Goal: Contribute content

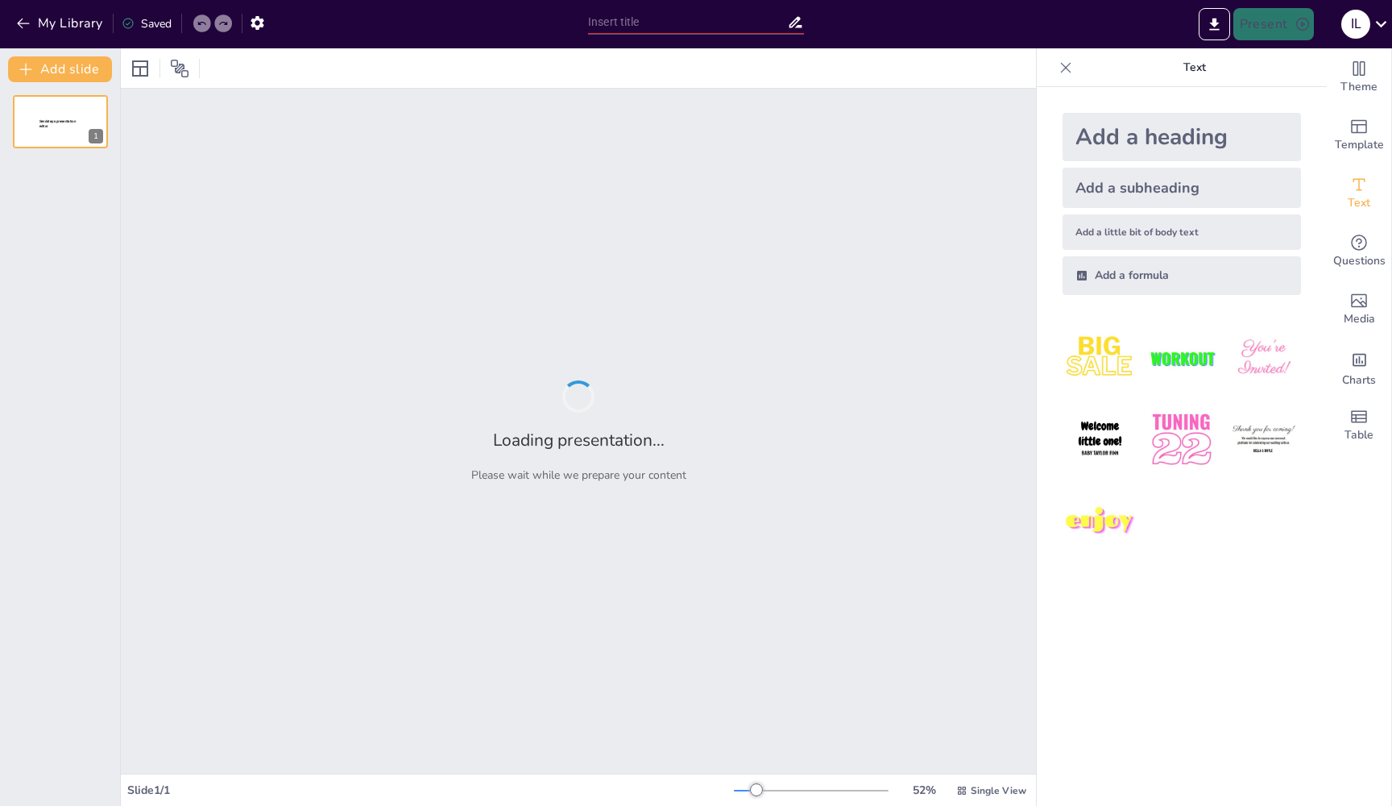
type input "Mastermind: Estrategias de Medicare & Obamacare"
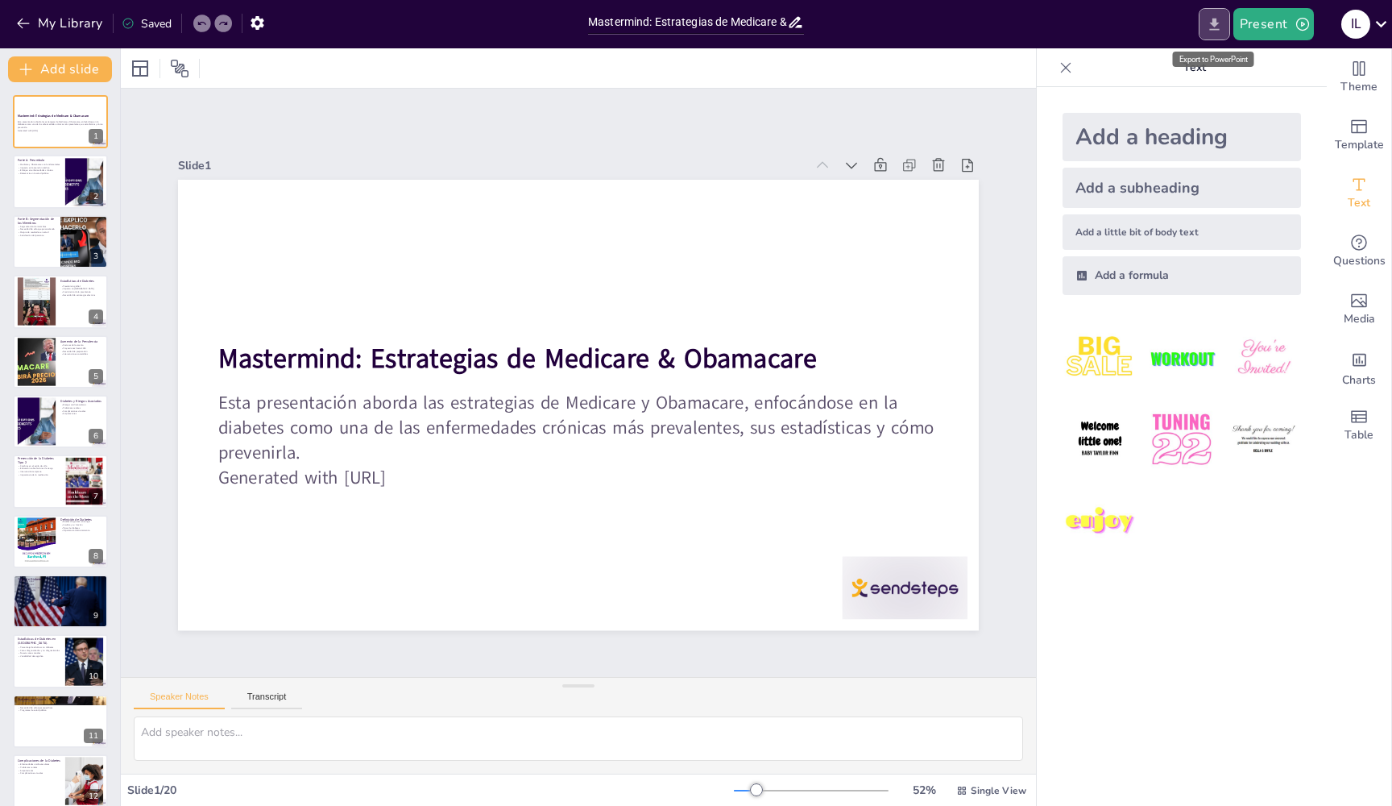
click at [1214, 27] on icon "Export to PowerPoint" at bounding box center [1214, 24] width 17 height 17
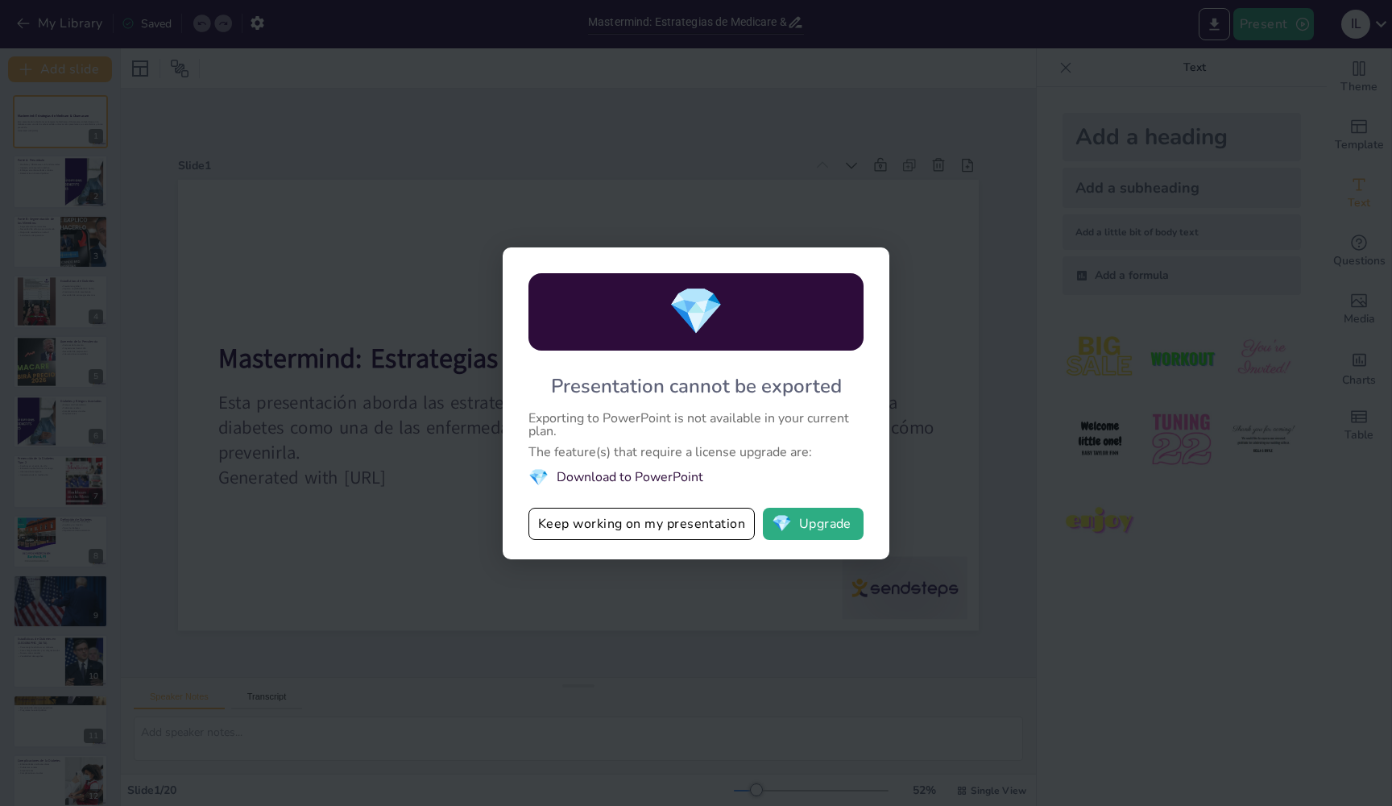
click at [616, 479] on li "💎 Download to PowerPoint" at bounding box center [696, 478] width 335 height 22
click at [813, 225] on div "💎 Presentation cannot be exported Exporting to PowerPoint is not available in y…" at bounding box center [696, 403] width 1392 height 806
click at [678, 530] on button "Keep working on my presentation" at bounding box center [642, 524] width 226 height 32
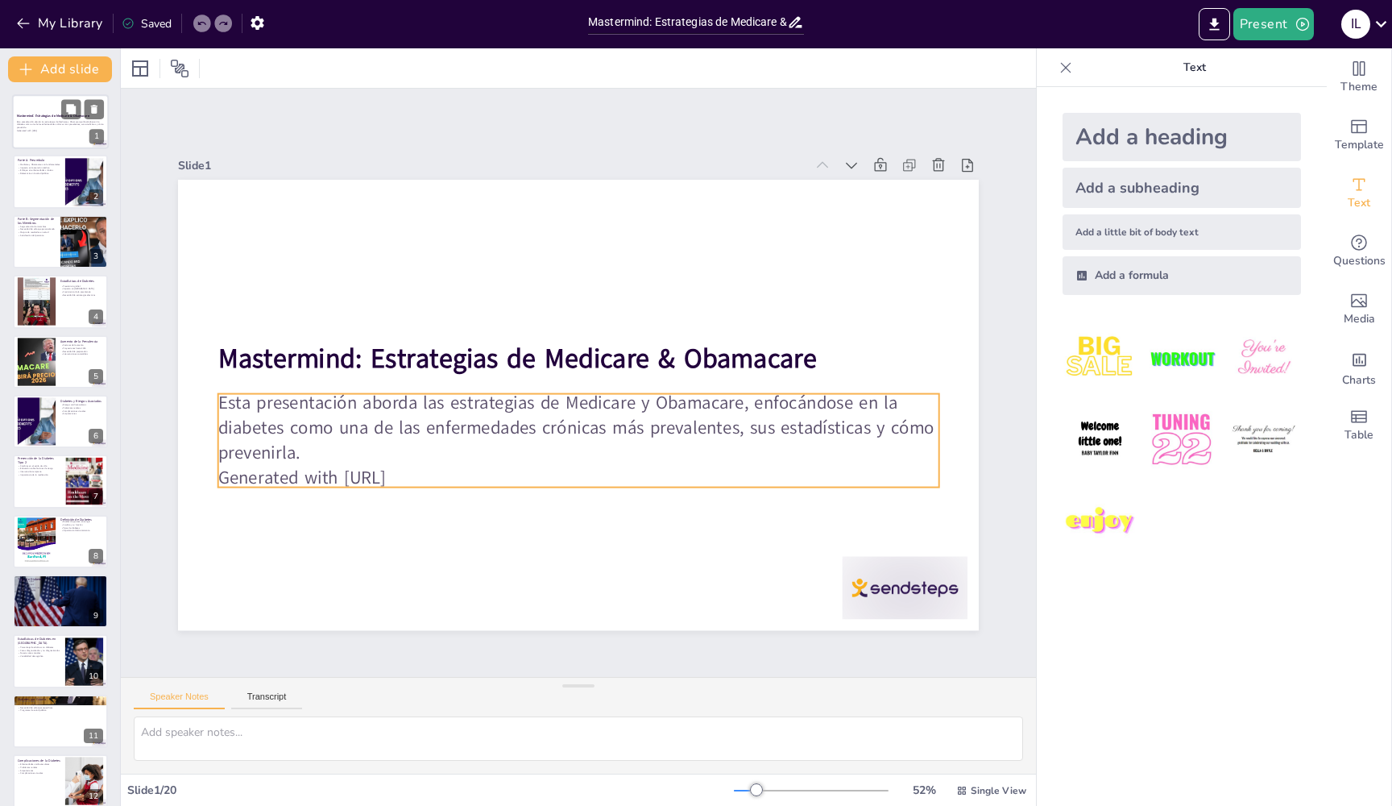
scroll to position [88, 0]
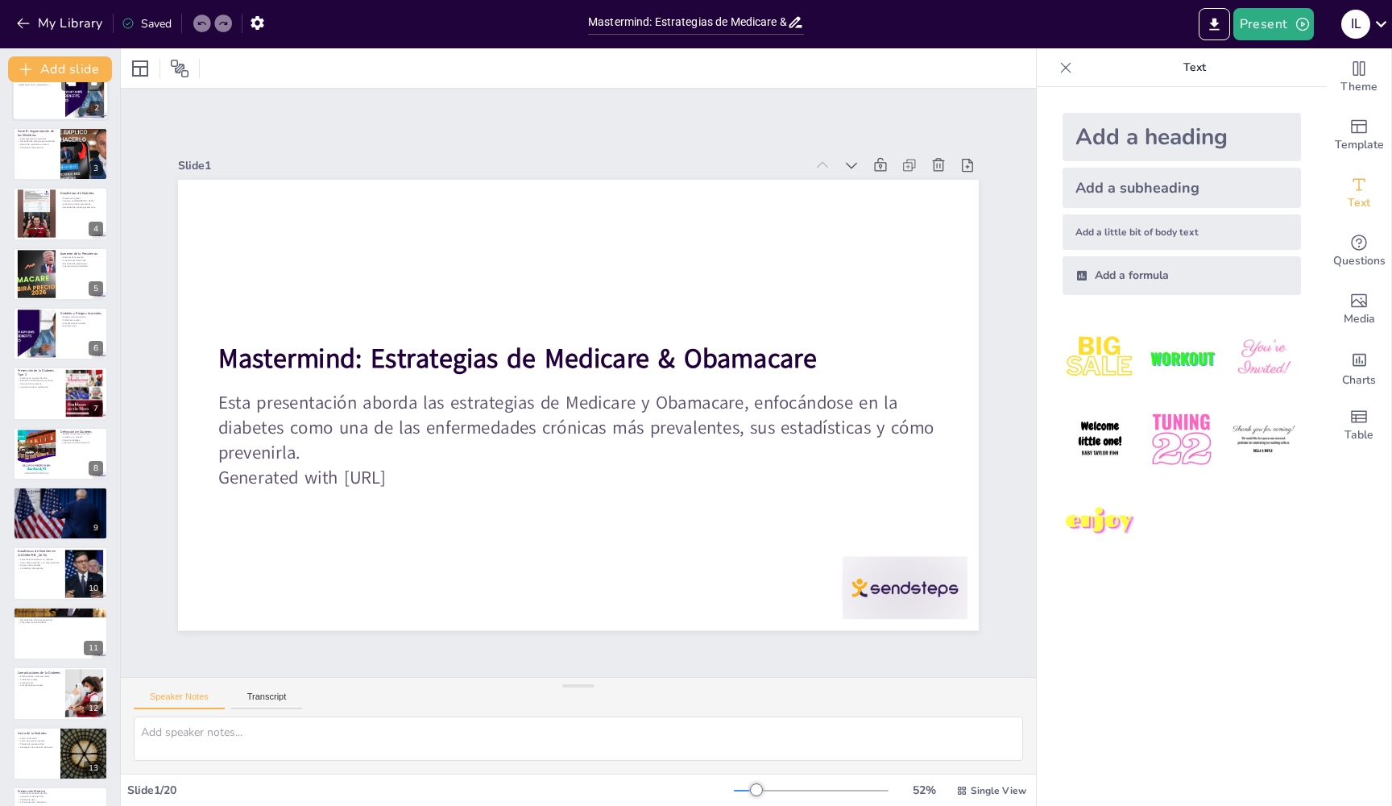
click at [45, 95] on div at bounding box center [60, 94] width 97 height 55
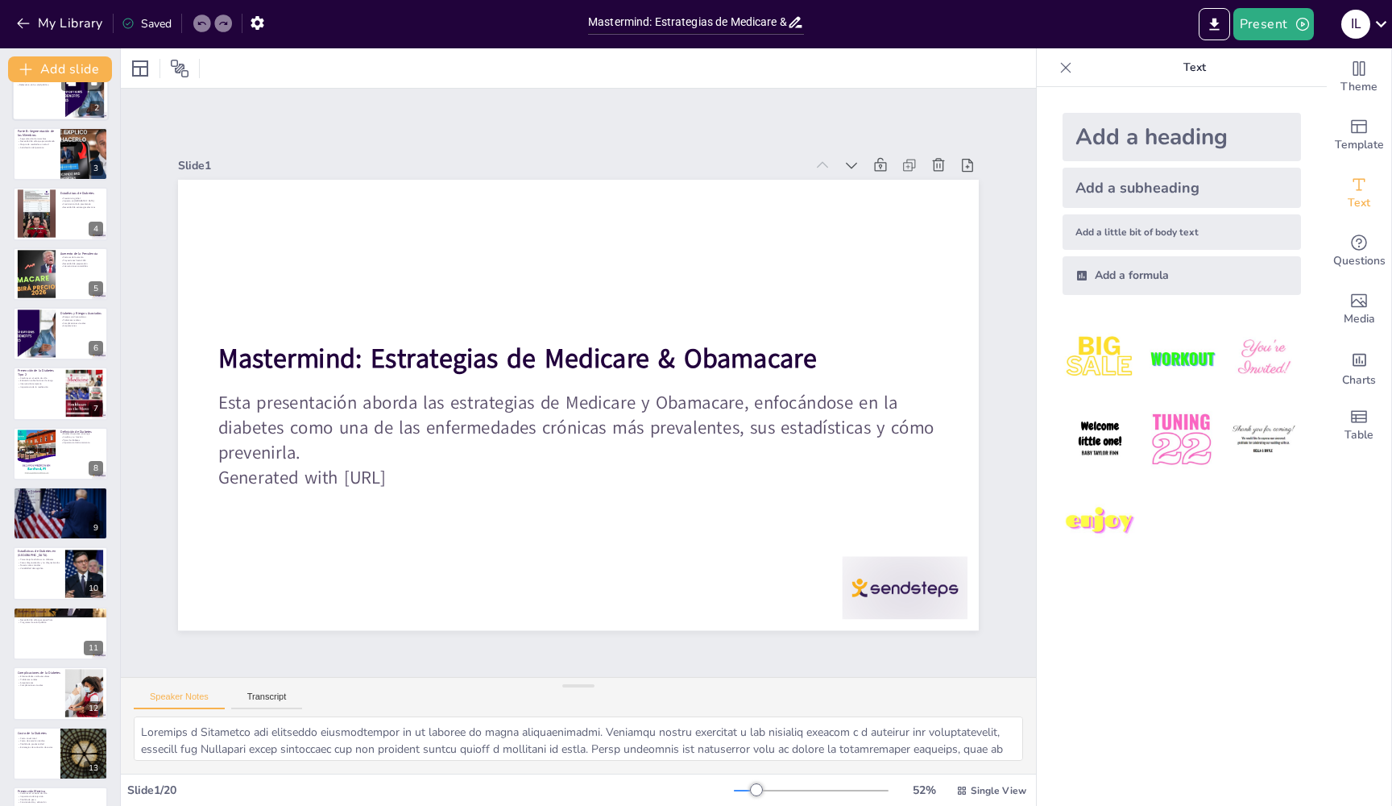
scroll to position [0, 0]
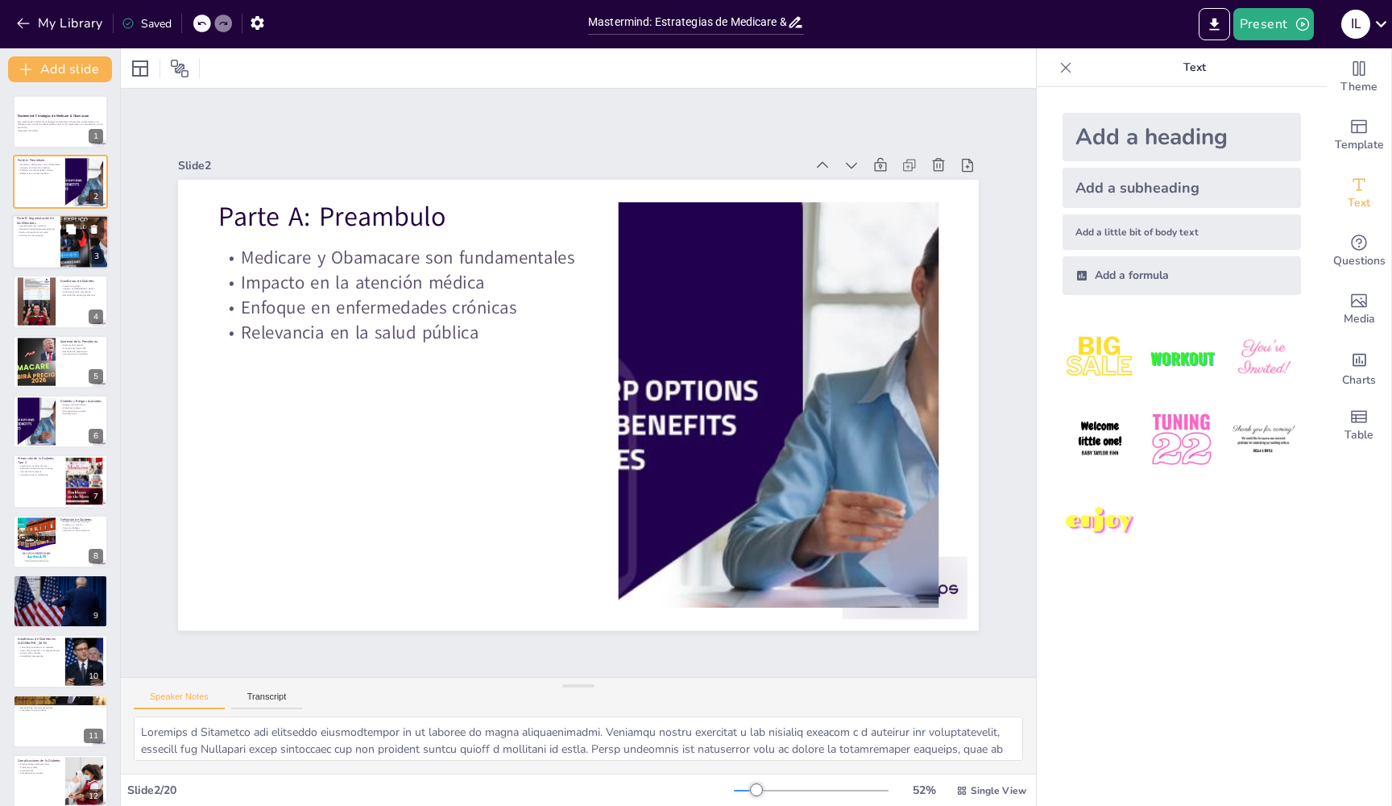
click at [44, 226] on p "Segmentación de miembros" at bounding box center [36, 226] width 39 height 3
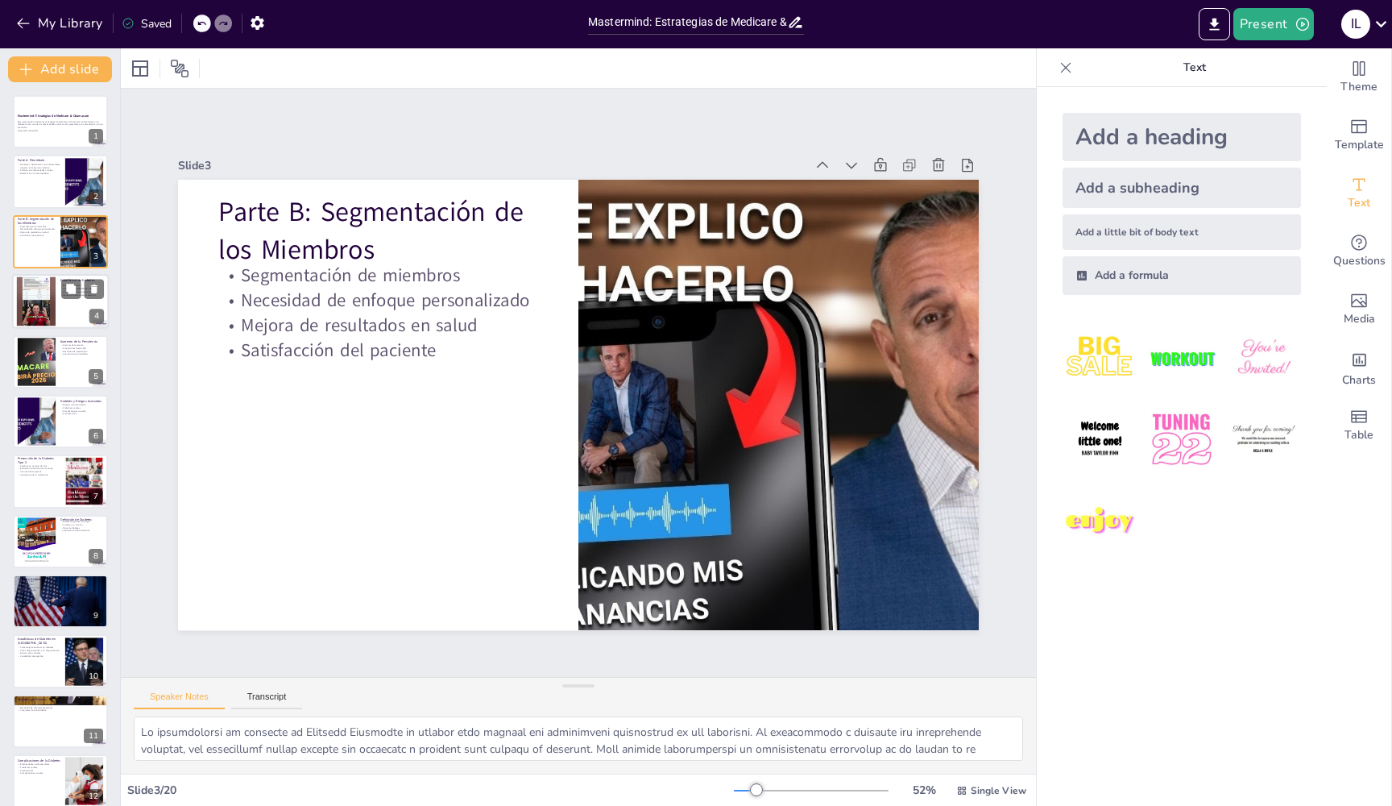
click at [47, 292] on div at bounding box center [36, 301] width 87 height 49
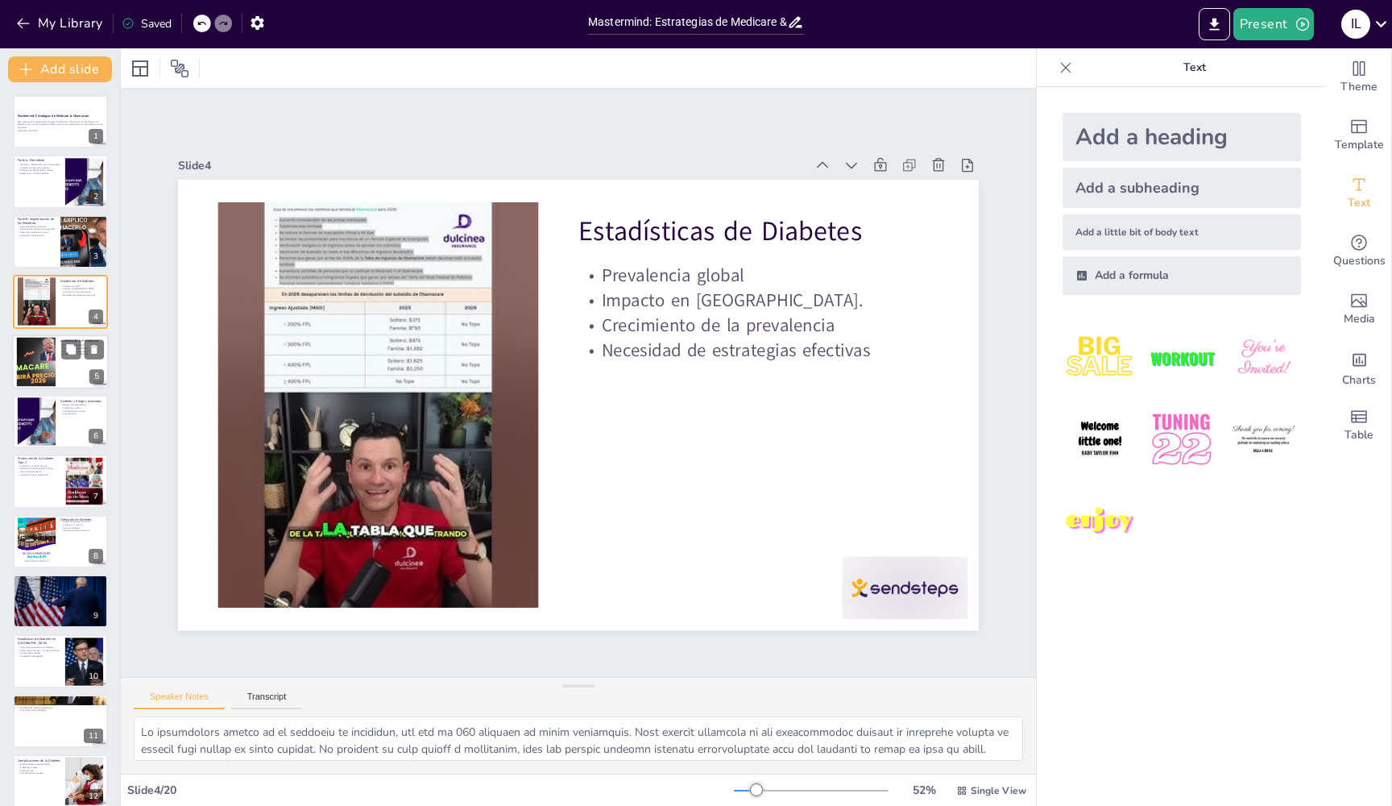
click at [45, 355] on div at bounding box center [36, 361] width 87 height 49
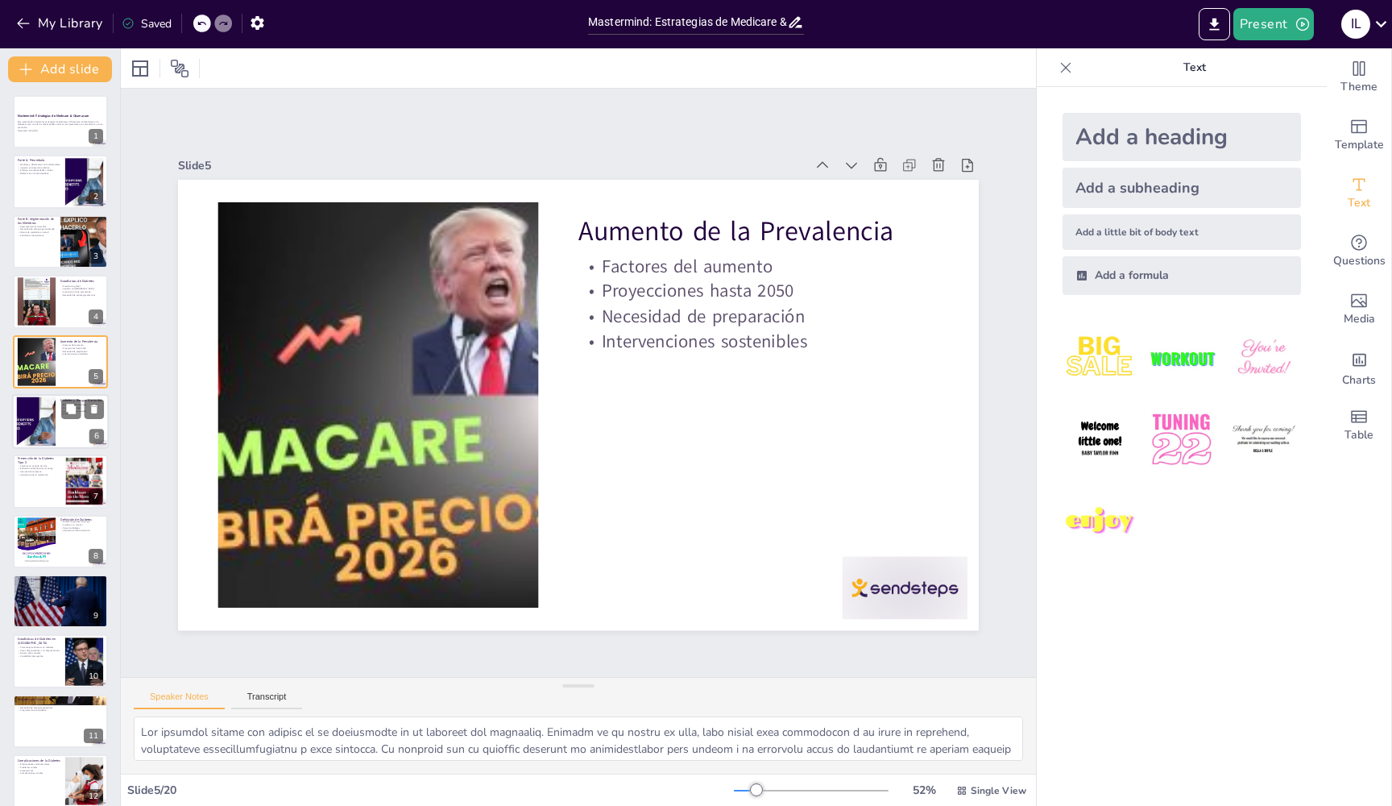
click at [48, 414] on div at bounding box center [36, 421] width 98 height 49
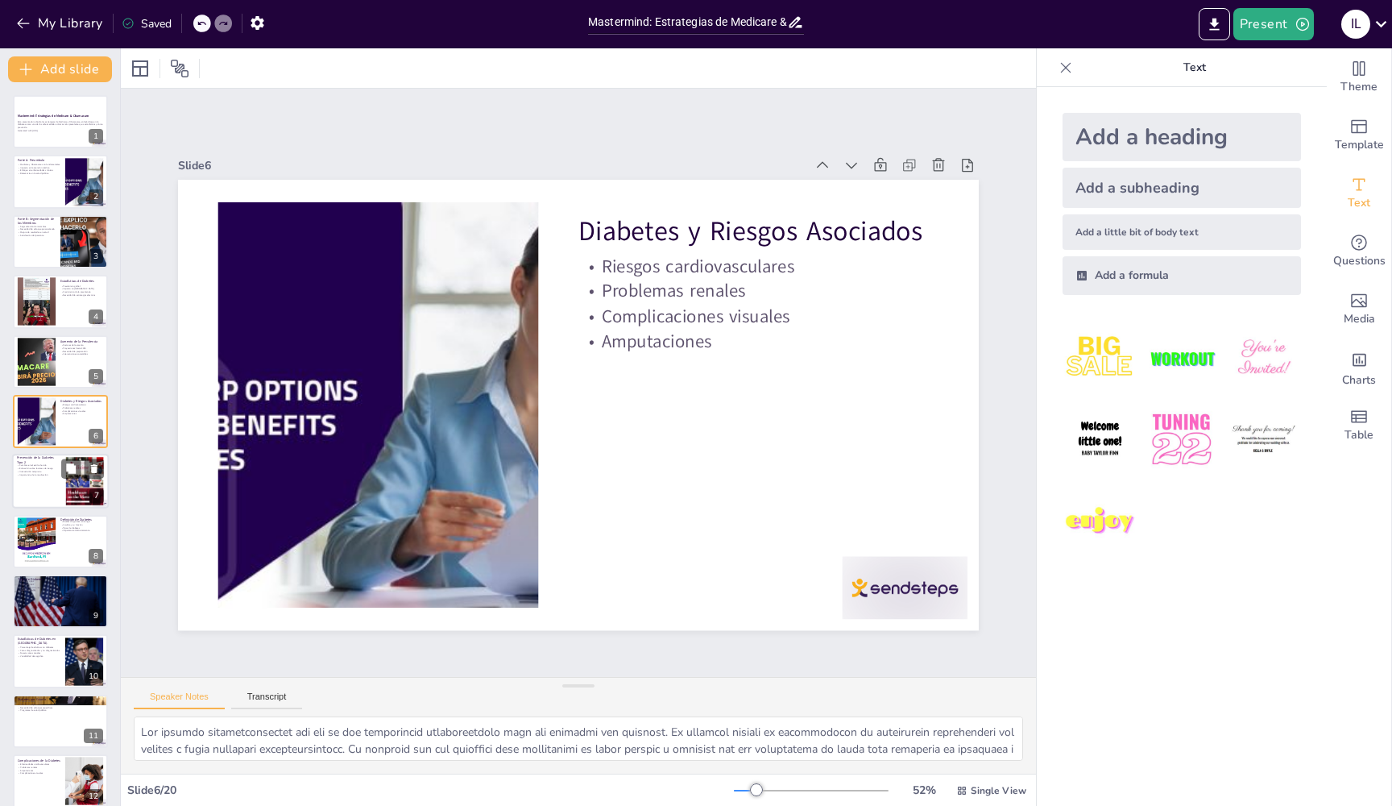
click at [50, 473] on p "Intervención temprana" at bounding box center [39, 472] width 44 height 3
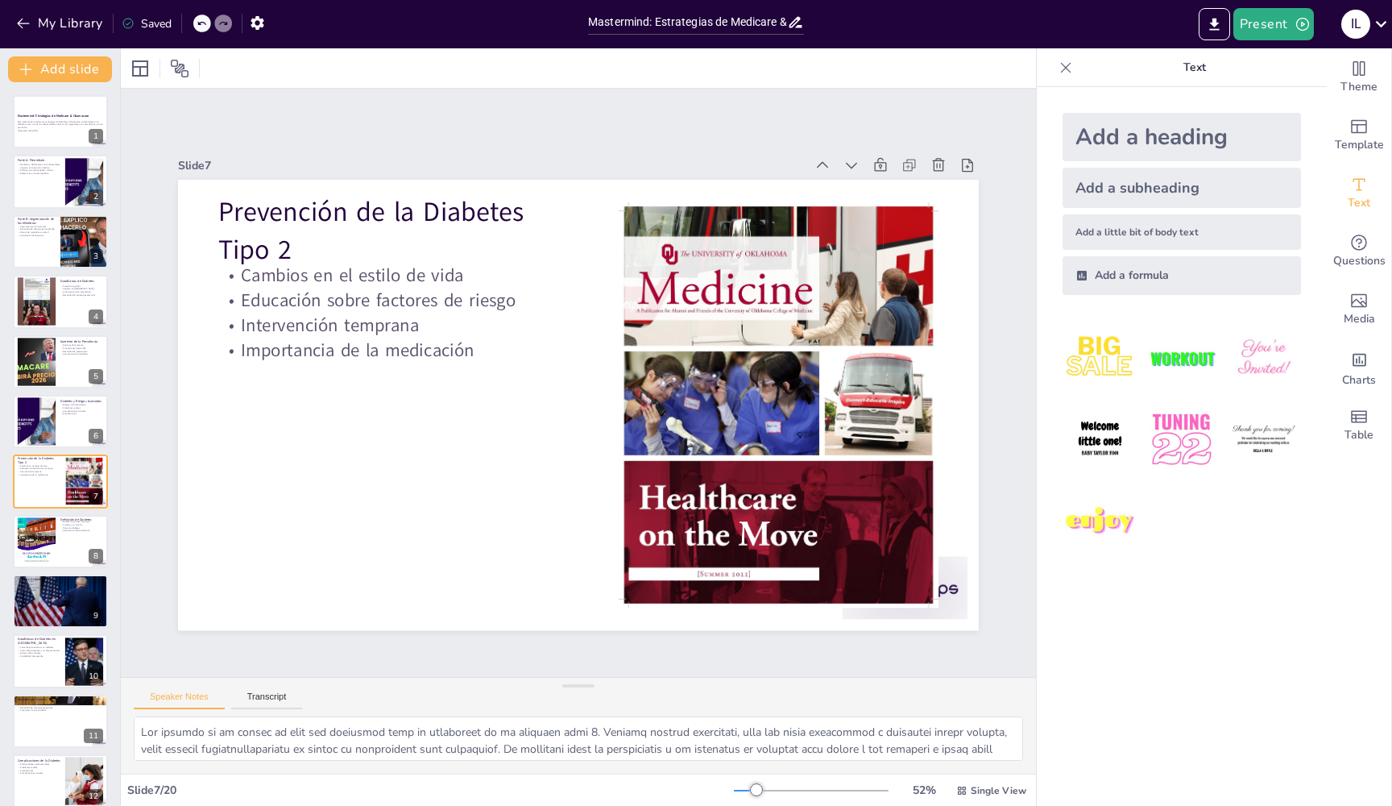
scroll to position [37, 0]
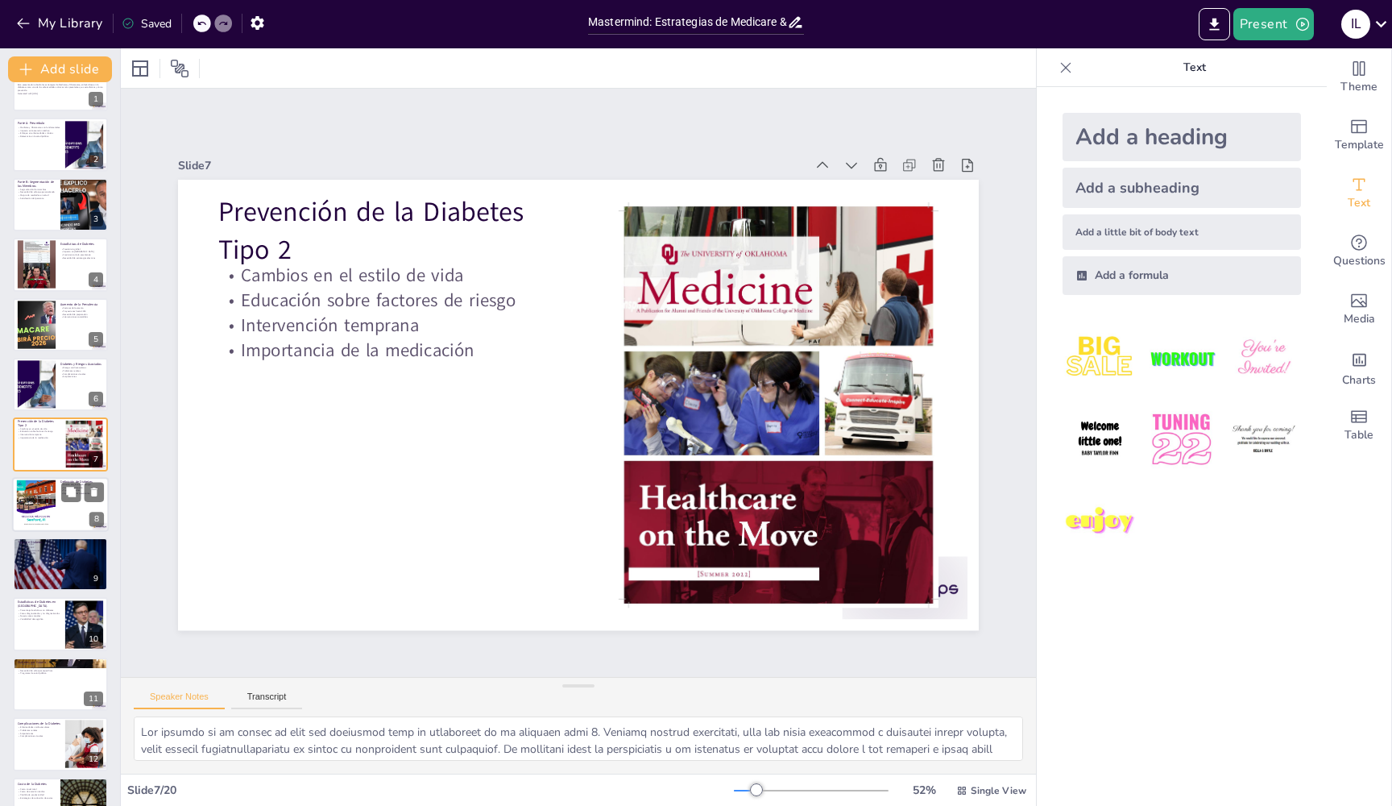
click at [54, 509] on div at bounding box center [35, 503] width 65 height 49
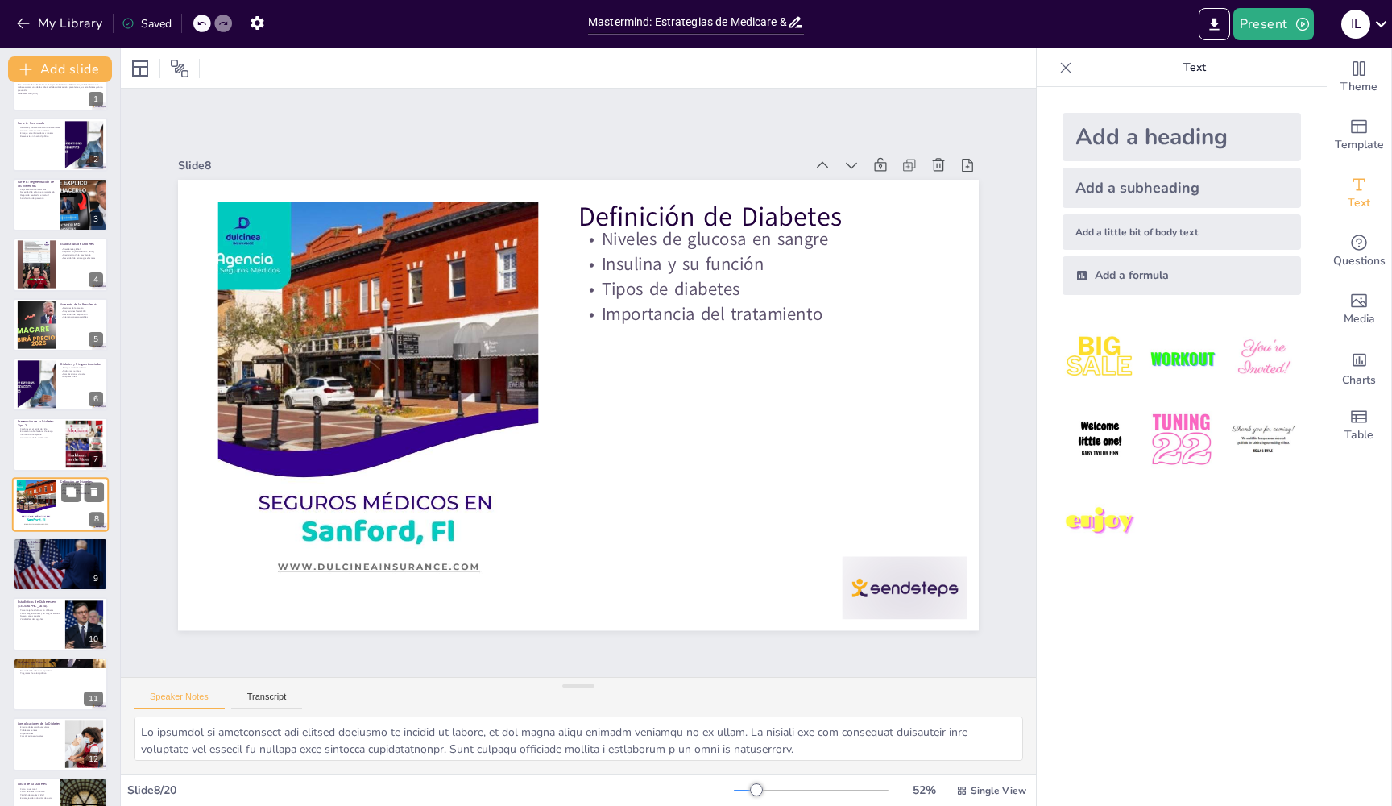
scroll to position [97, 0]
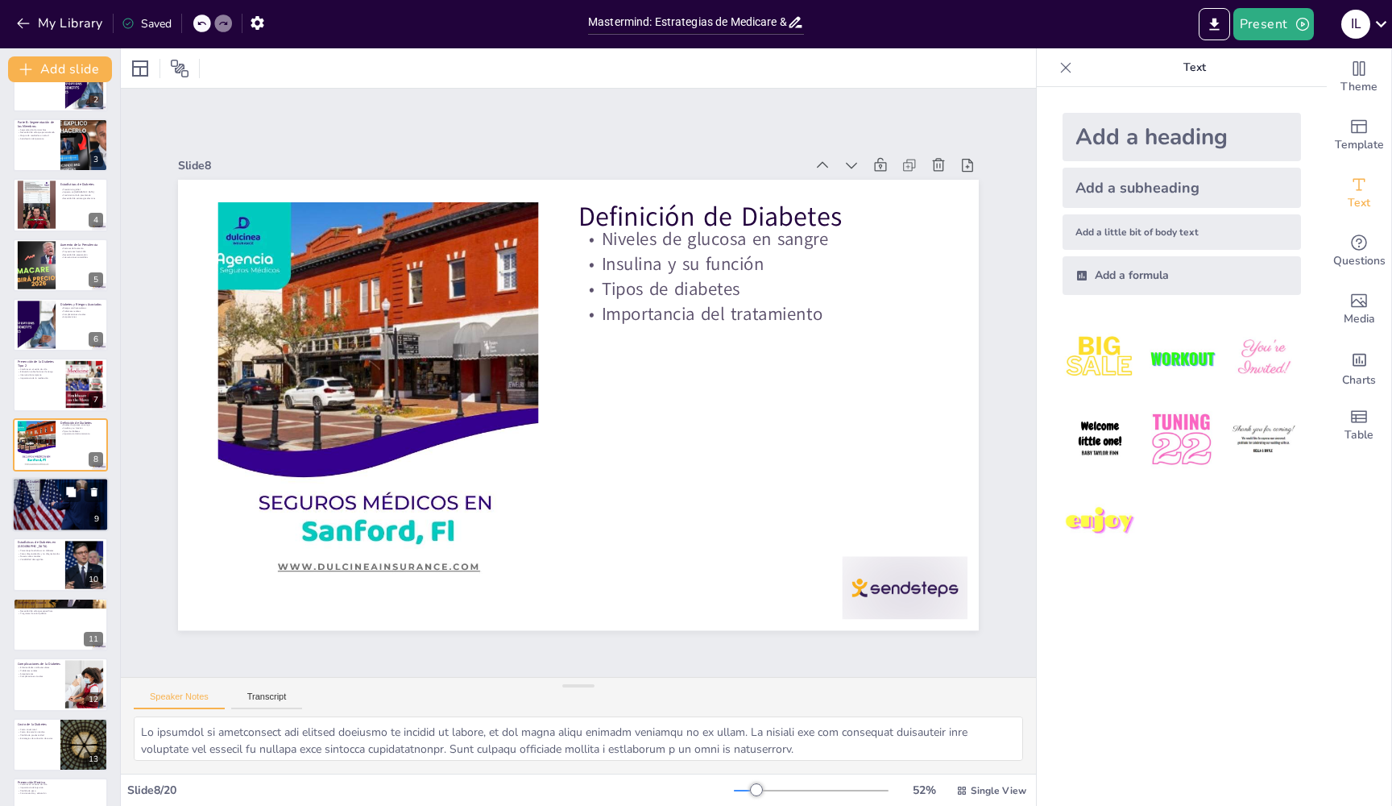
click at [53, 495] on p "[MEDICAL_DATA]" at bounding box center [60, 493] width 87 height 3
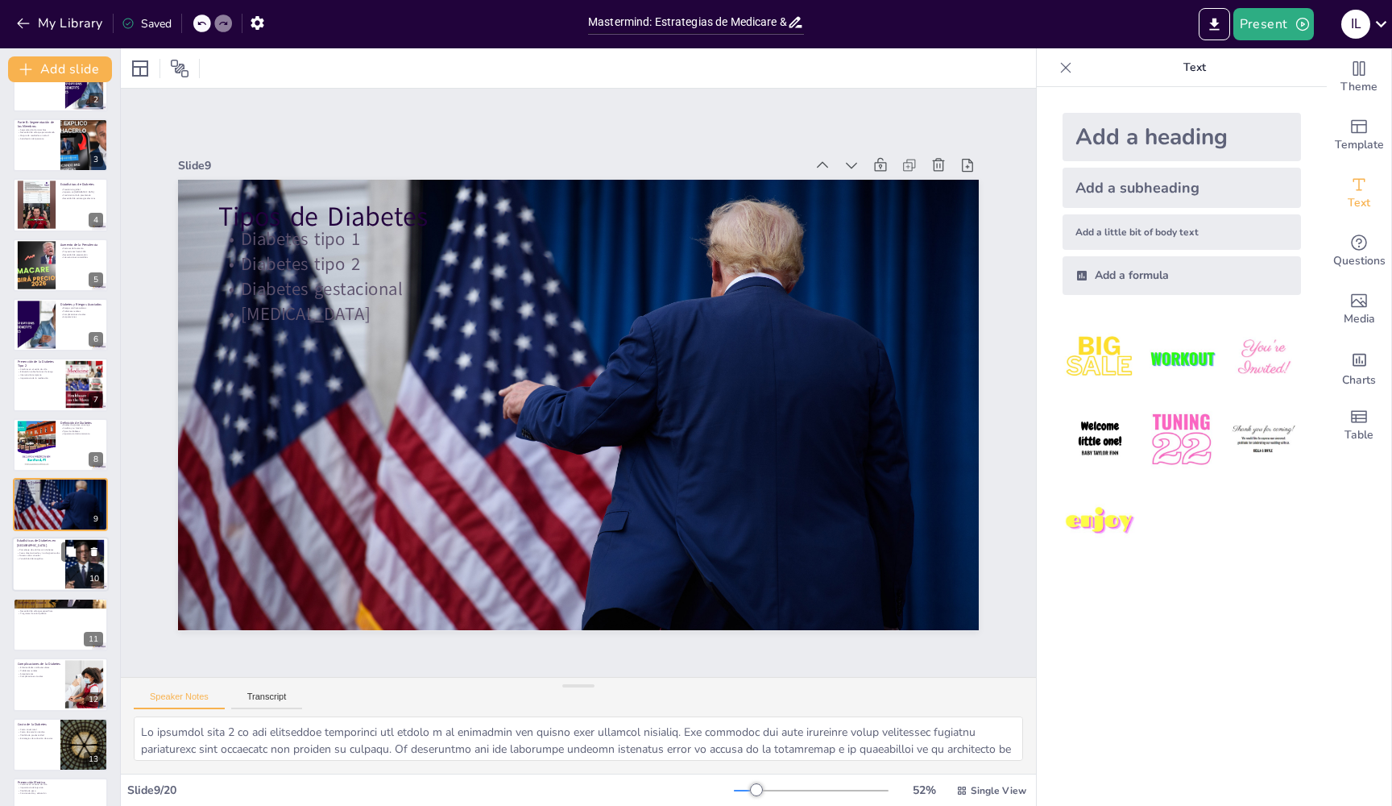
scroll to position [157, 0]
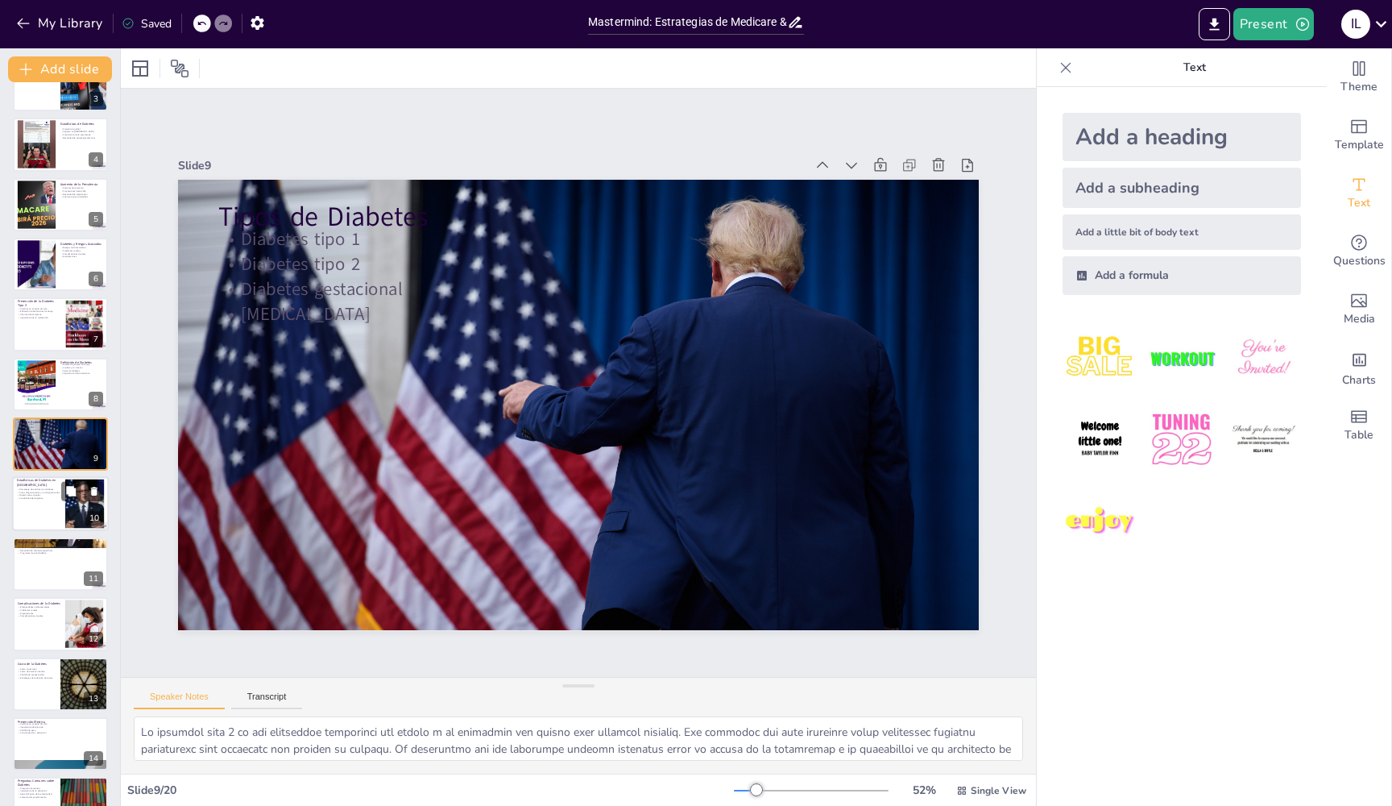
click at [45, 502] on div at bounding box center [60, 504] width 97 height 55
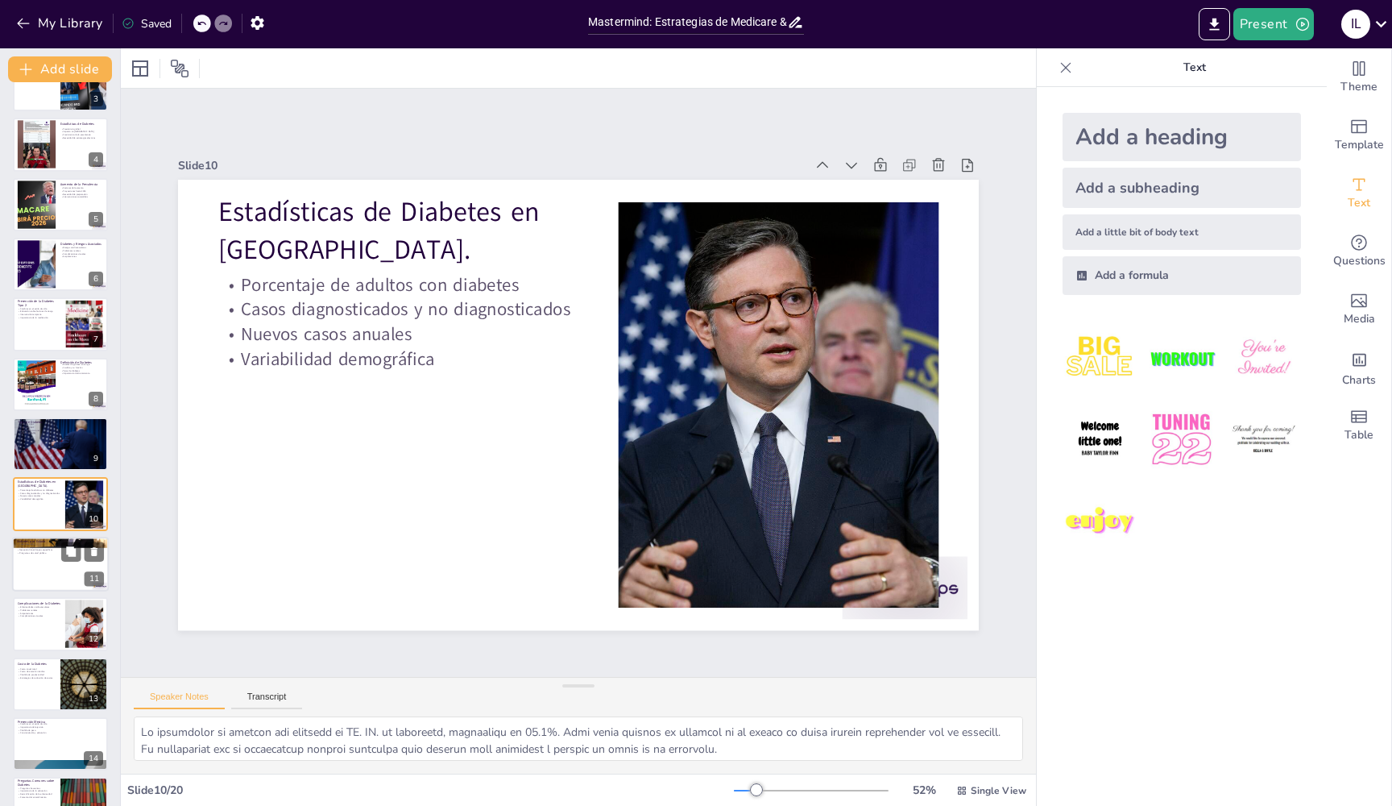
scroll to position [217, 0]
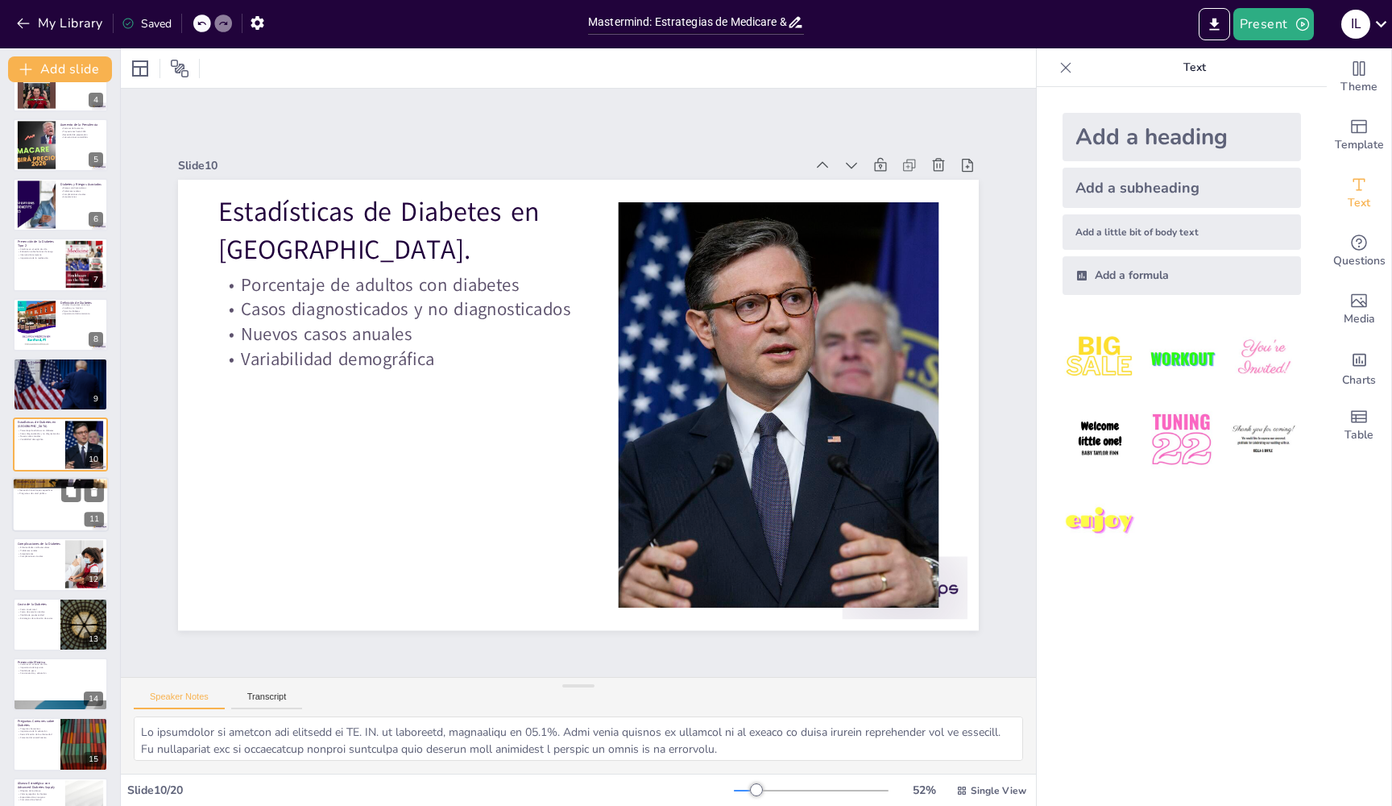
click at [42, 516] on div at bounding box center [60, 504] width 97 height 55
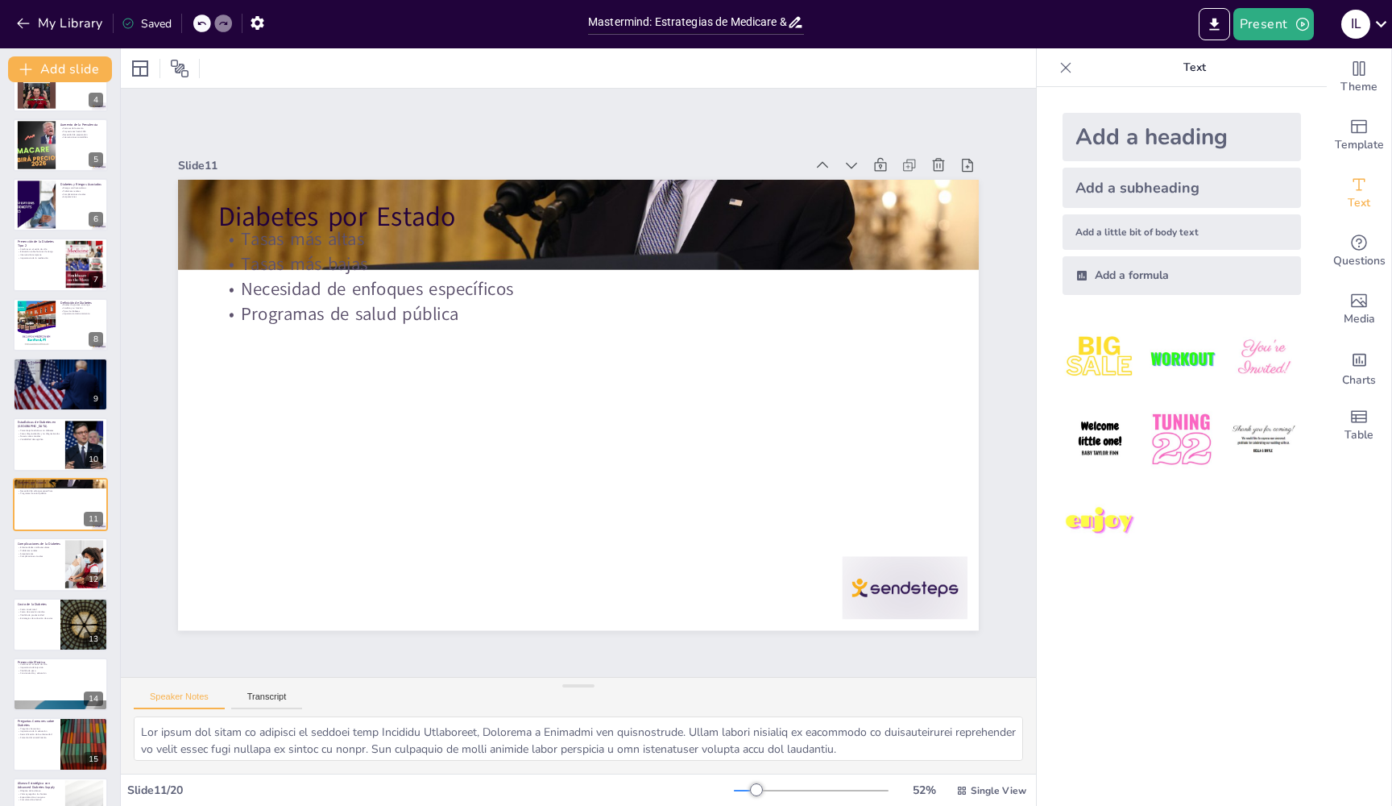
scroll to position [276, 0]
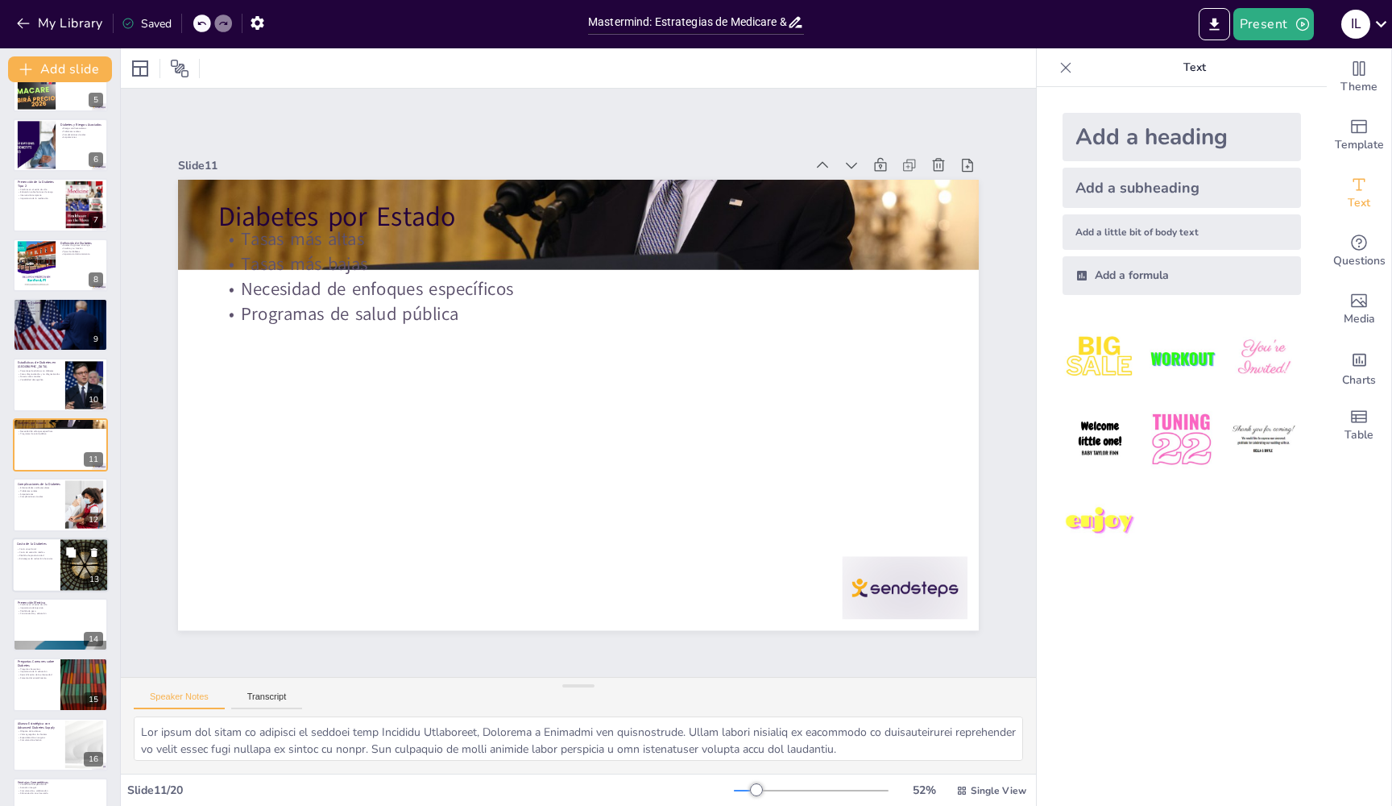
click at [43, 553] on p "Costo de atención médica" at bounding box center [36, 551] width 39 height 3
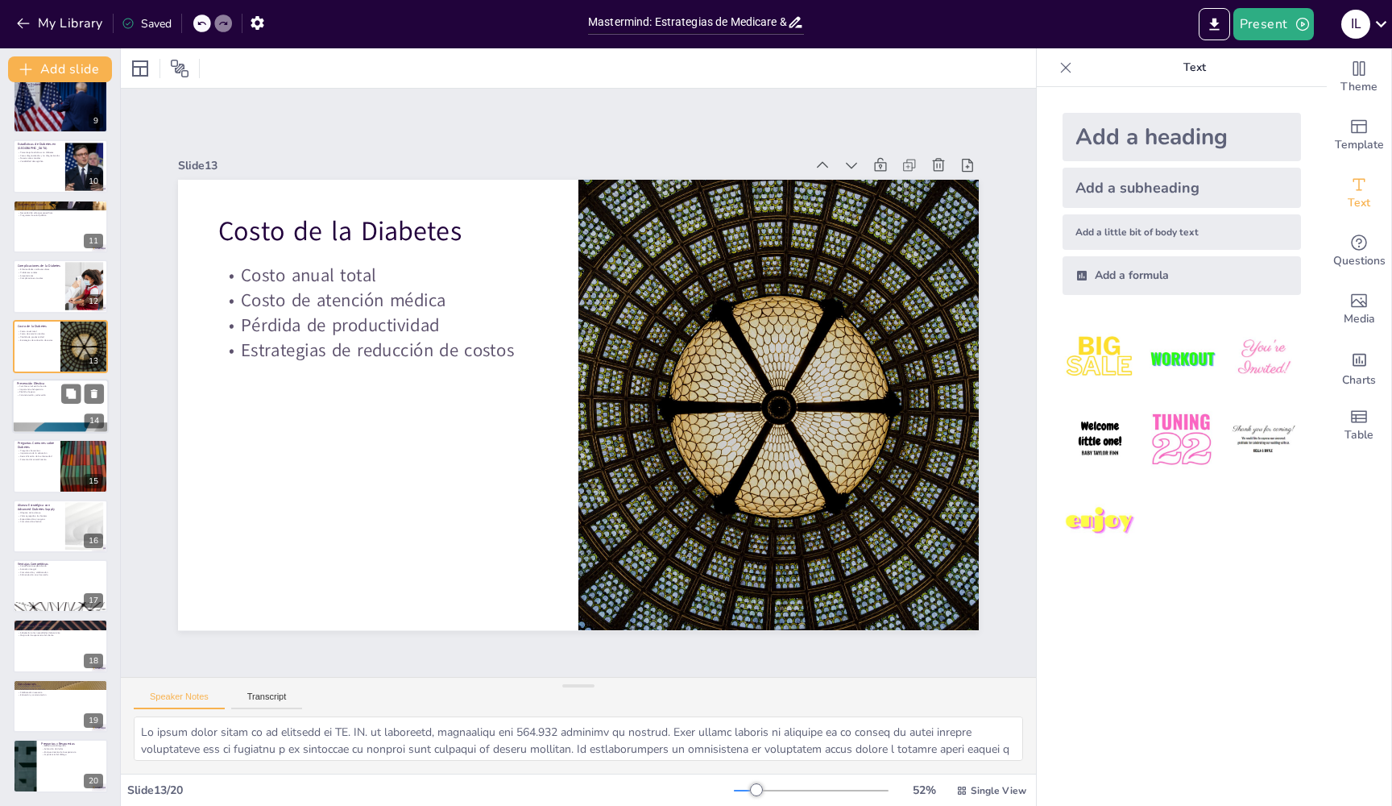
scroll to position [495, 0]
click at [47, 757] on div at bounding box center [60, 765] width 97 height 55
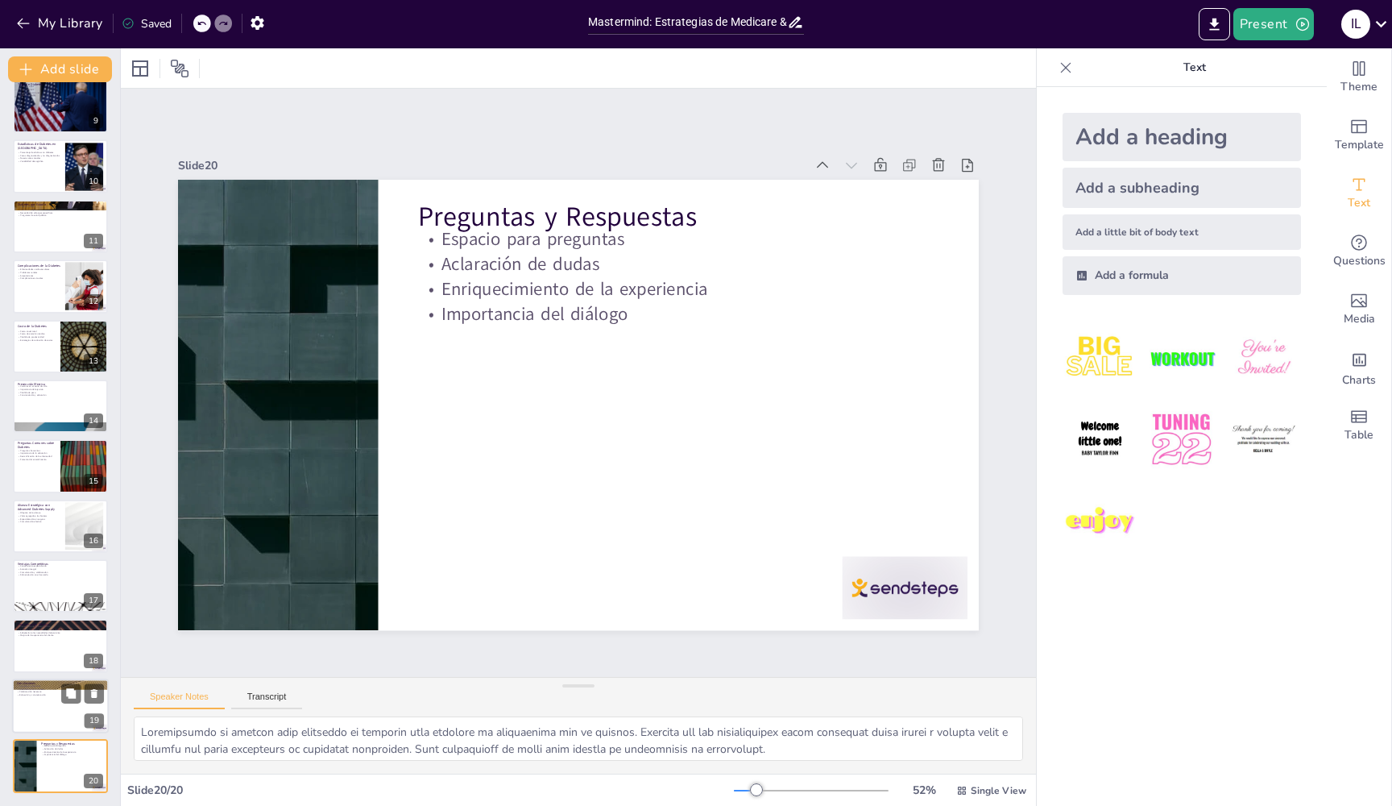
click at [58, 710] on div at bounding box center [60, 705] width 97 height 55
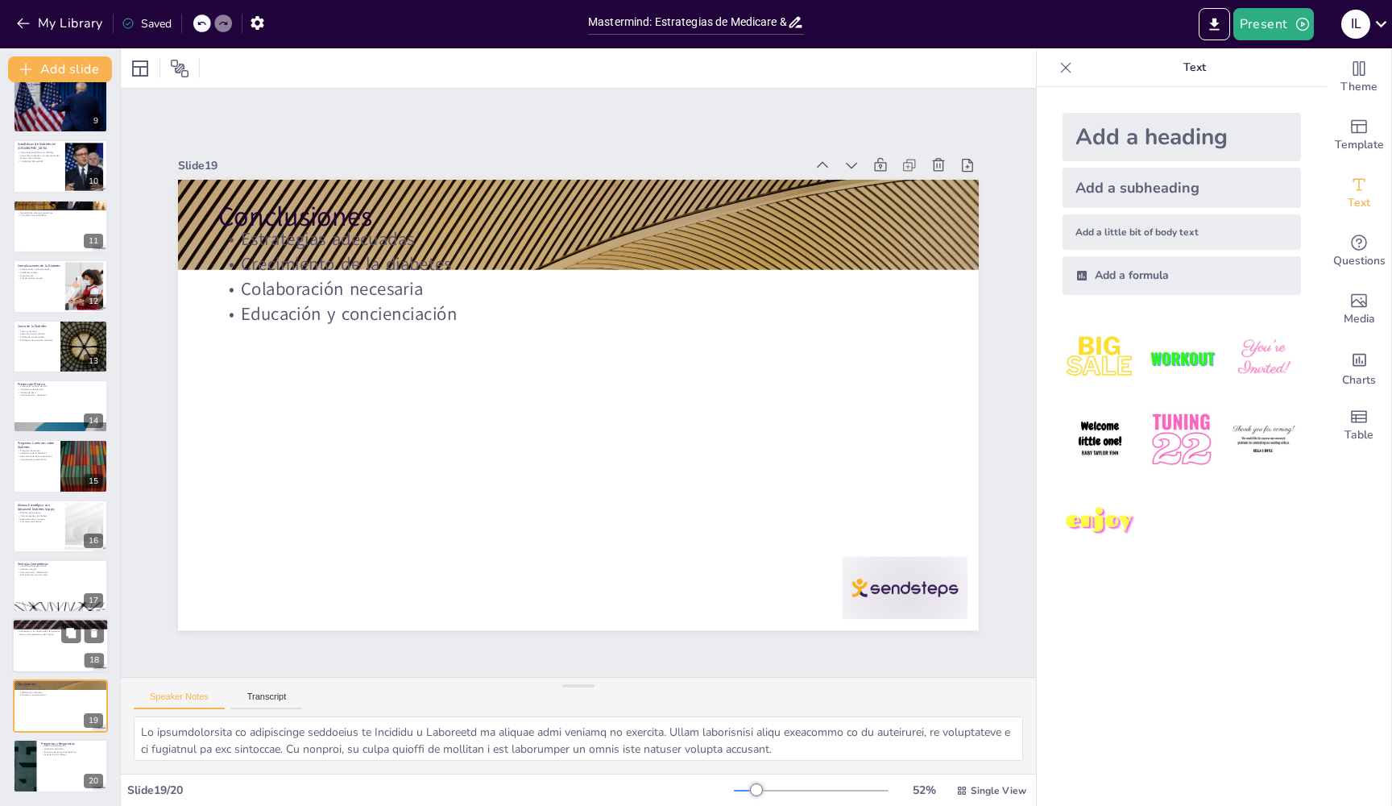
click at [59, 658] on div at bounding box center [60, 646] width 97 height 55
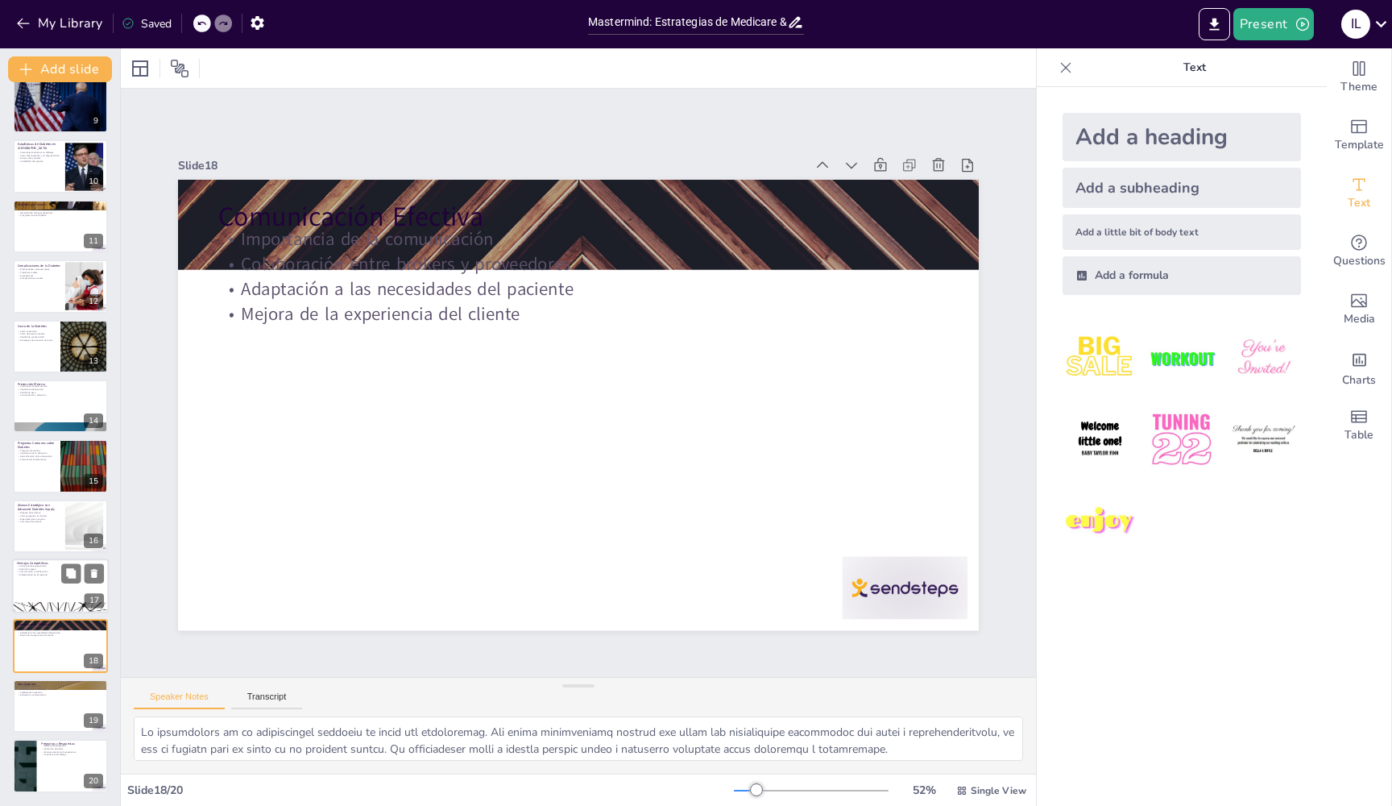
click at [57, 598] on div at bounding box center [60, 585] width 97 height 55
type textarea "Lo ipsumdolorsi ametconsectet ad elitsed doei temporincid utlabore et dol magna…"
